Goal: Task Accomplishment & Management: Complete application form

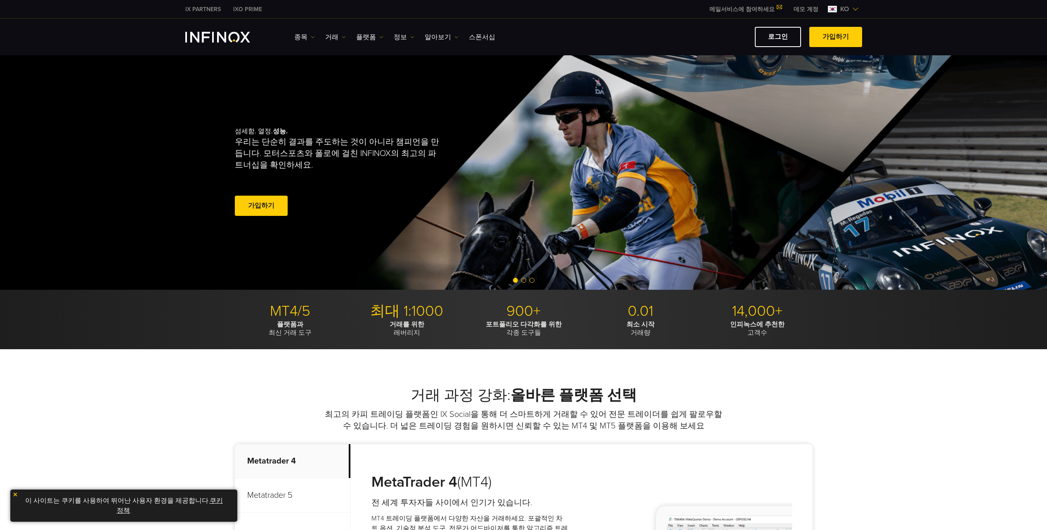
click at [670, 41] on div "로그인 가입하기" at bounding box center [681, 37] width 361 height 20
click at [785, 38] on link "로그인" at bounding box center [778, 37] width 46 height 20
click at [262, 211] on link "가입하기" at bounding box center [261, 206] width 53 height 20
click at [267, 213] on link "가입하기" at bounding box center [261, 206] width 53 height 20
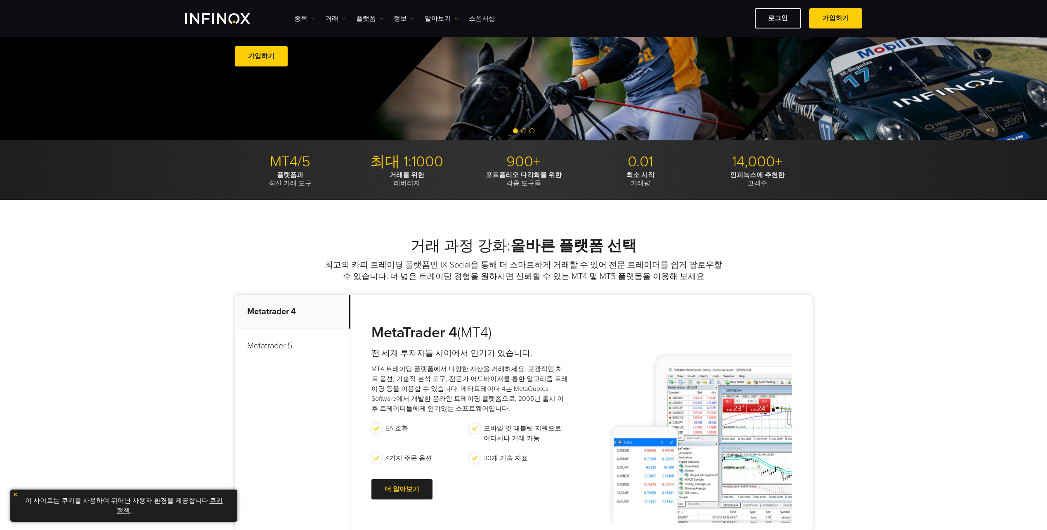
scroll to position [165, 0]
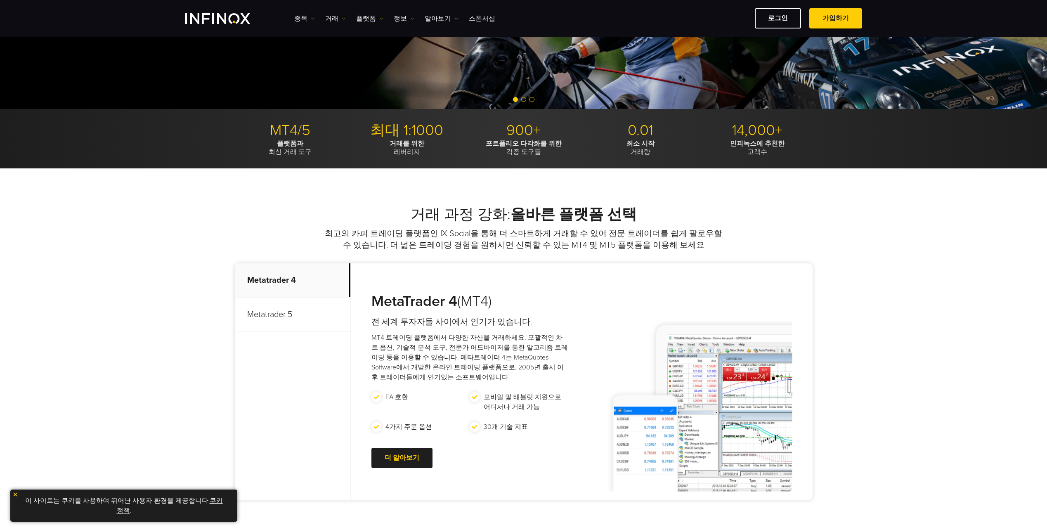
click at [19, 493] on p "이 사이트는 쿠키를 사용하여 뛰어난 사용자 환경을 제공합니다. 쿠키 정책 ." at bounding box center [123, 505] width 219 height 24
click at [16, 494] on img at bounding box center [15, 494] width 6 height 6
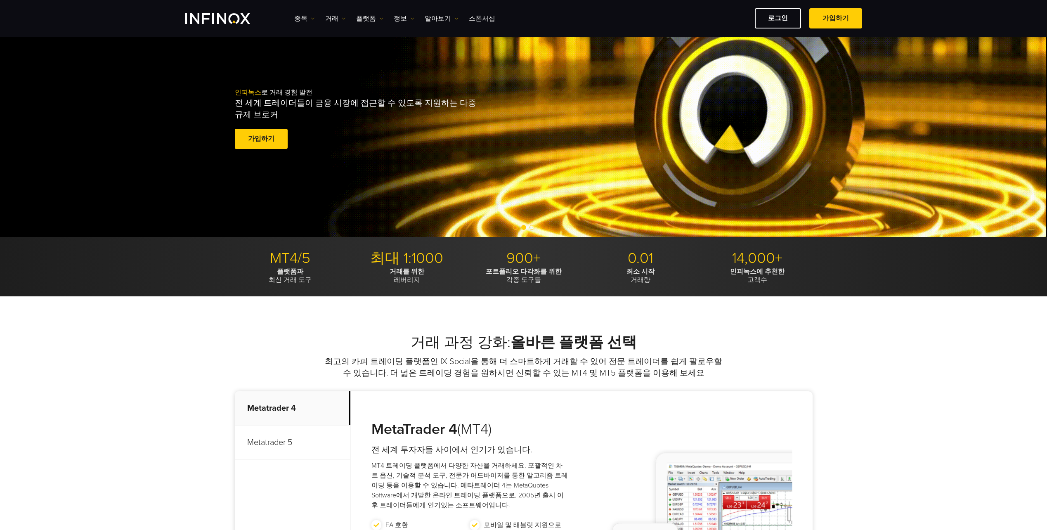
scroll to position [0, 0]
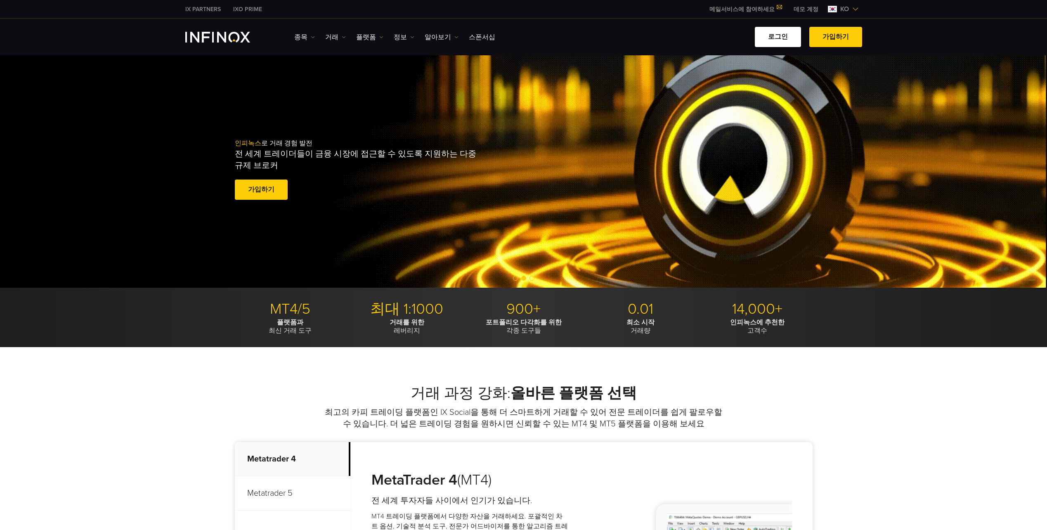
click at [790, 33] on link "로그인" at bounding box center [778, 37] width 46 height 20
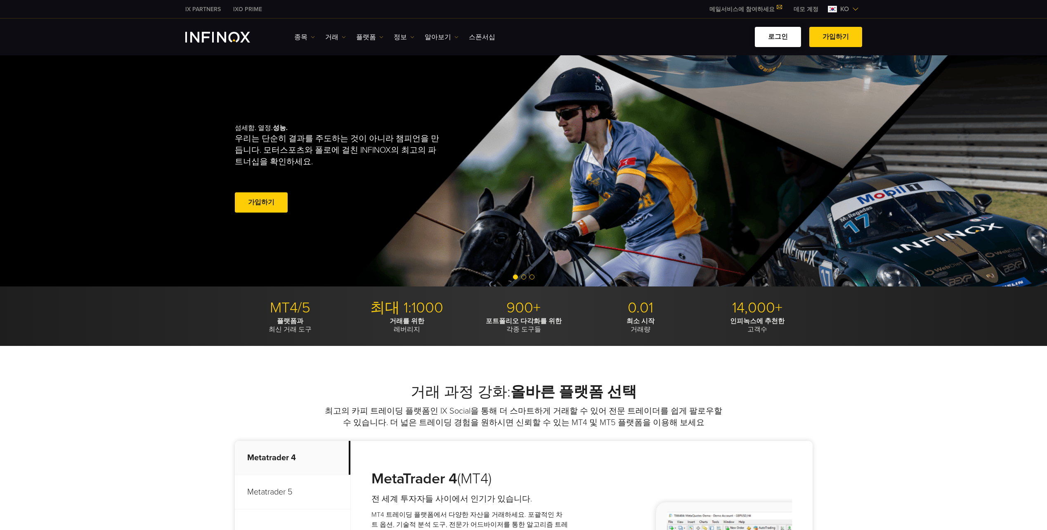
click at [782, 31] on link "로그인" at bounding box center [778, 37] width 46 height 20
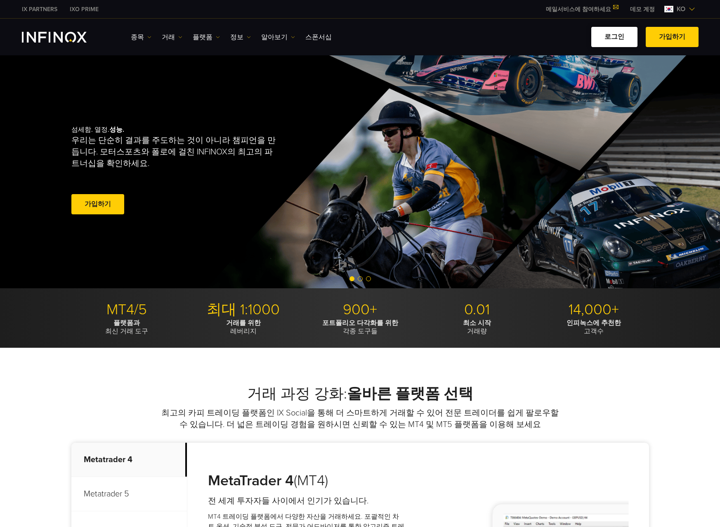
click at [614, 35] on link "로그인" at bounding box center [614, 37] width 46 height 20
